Goal: Use online tool/utility

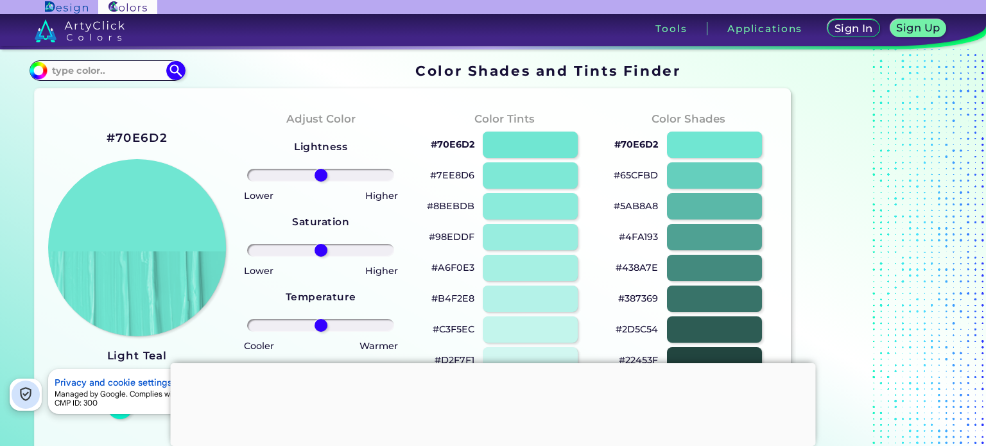
click at [156, 132] on h2 "#70E6D2" at bounding box center [137, 138] width 61 height 17
click at [106, 67] on input at bounding box center [107, 70] width 119 height 17
paste input "#70E6D2"
type input "#70E6D2"
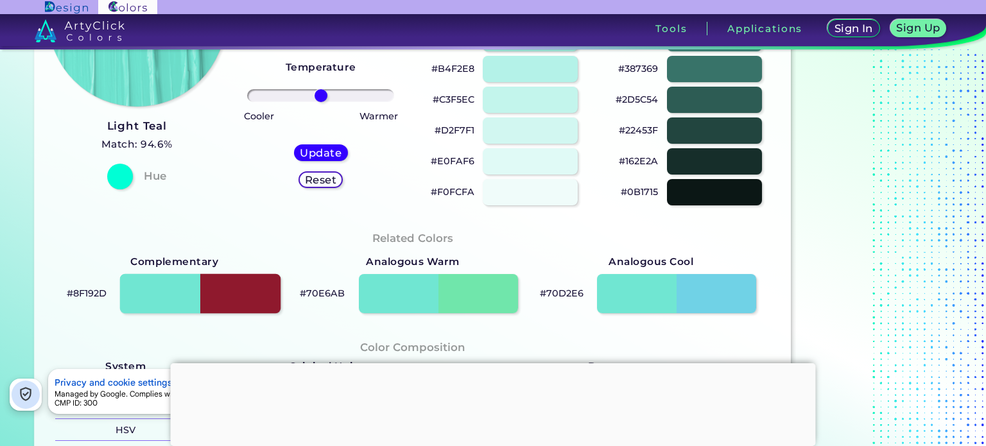
click at [266, 305] on div at bounding box center [200, 294] width 160 height 40
type input "#8f192d"
